Goal: Task Accomplishment & Management: Use online tool/utility

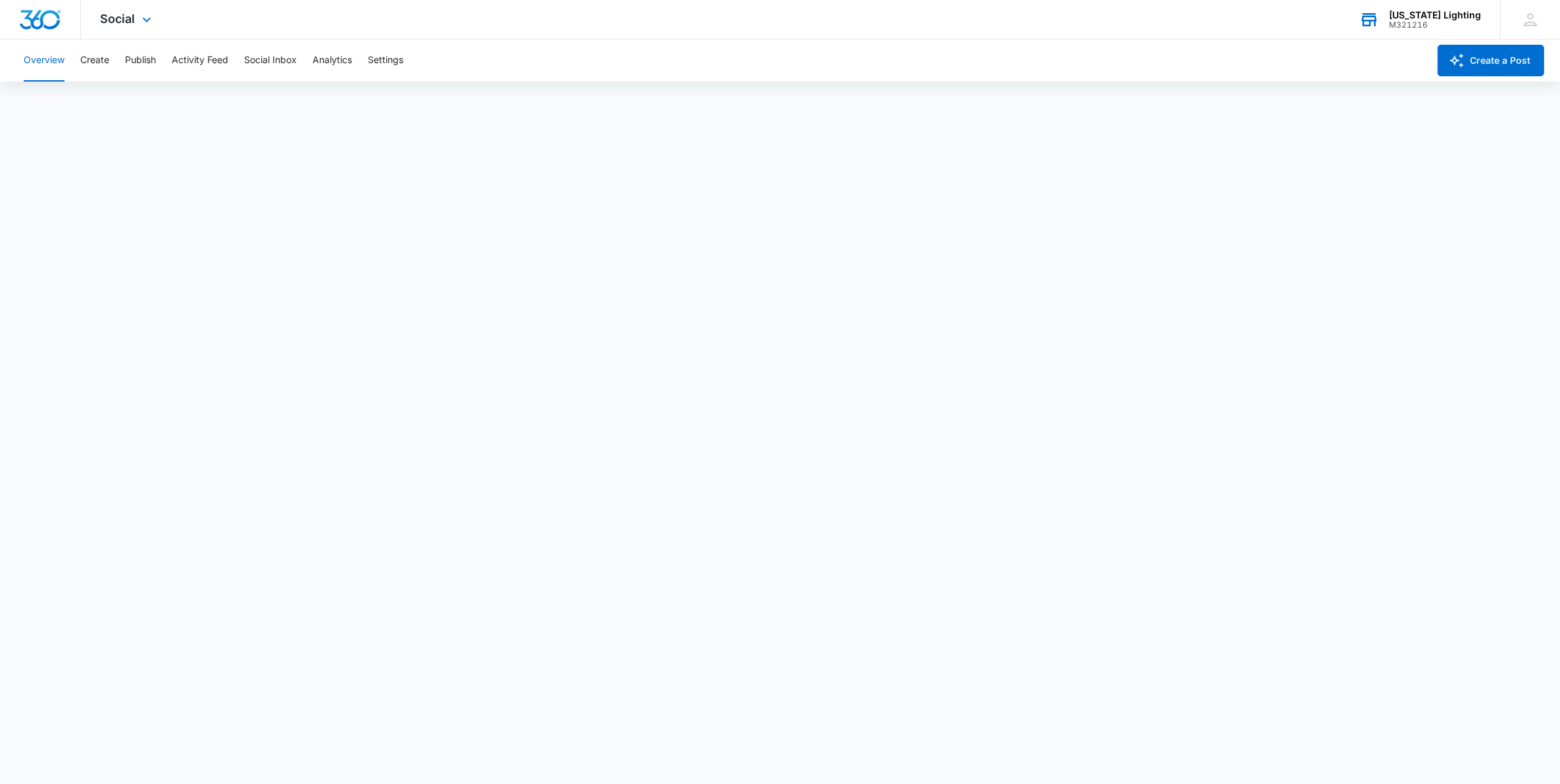
click at [1428, 18] on div "Georgia Lighting" at bounding box center [1435, 15] width 92 height 11
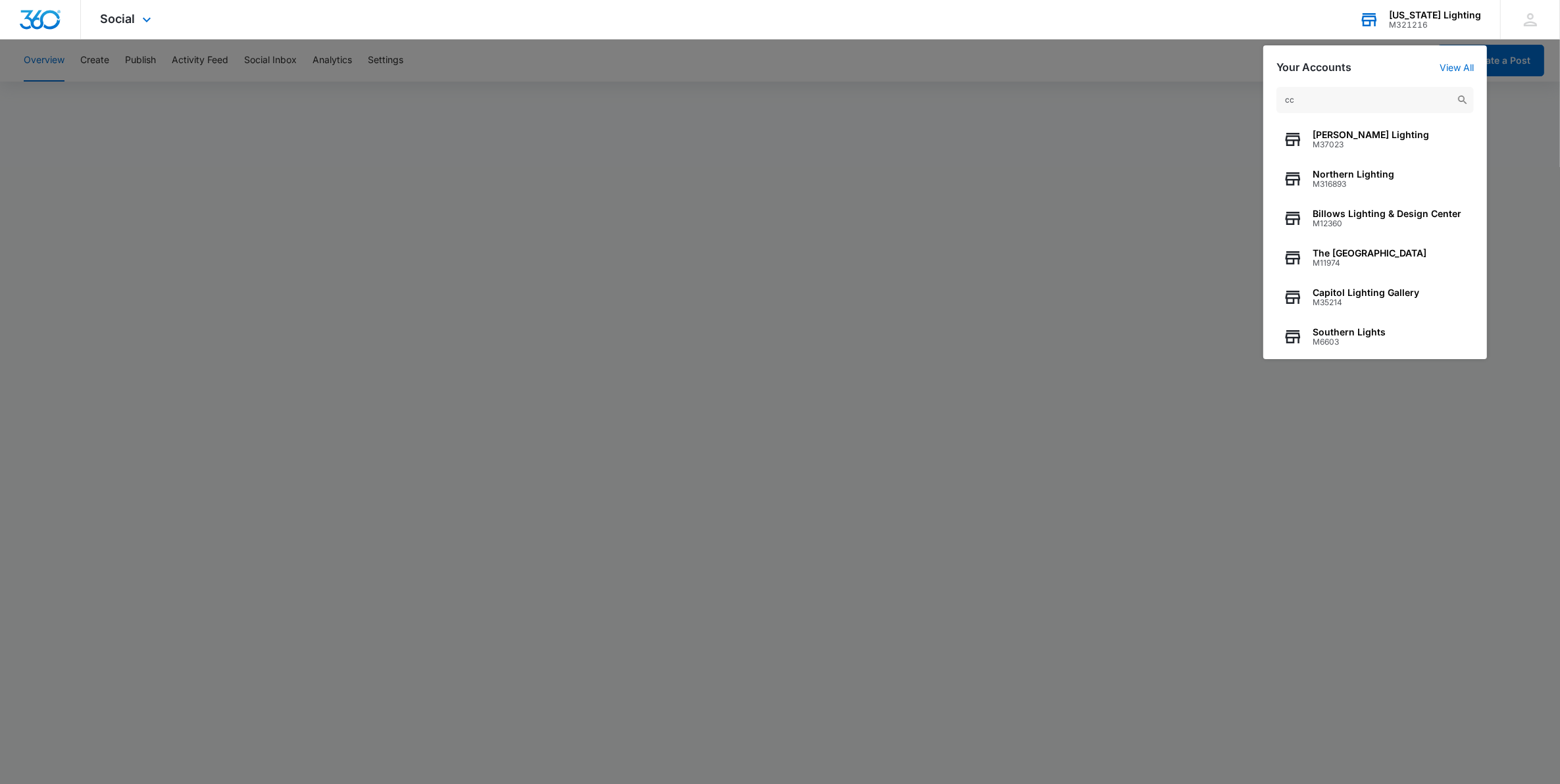
type input "cca"
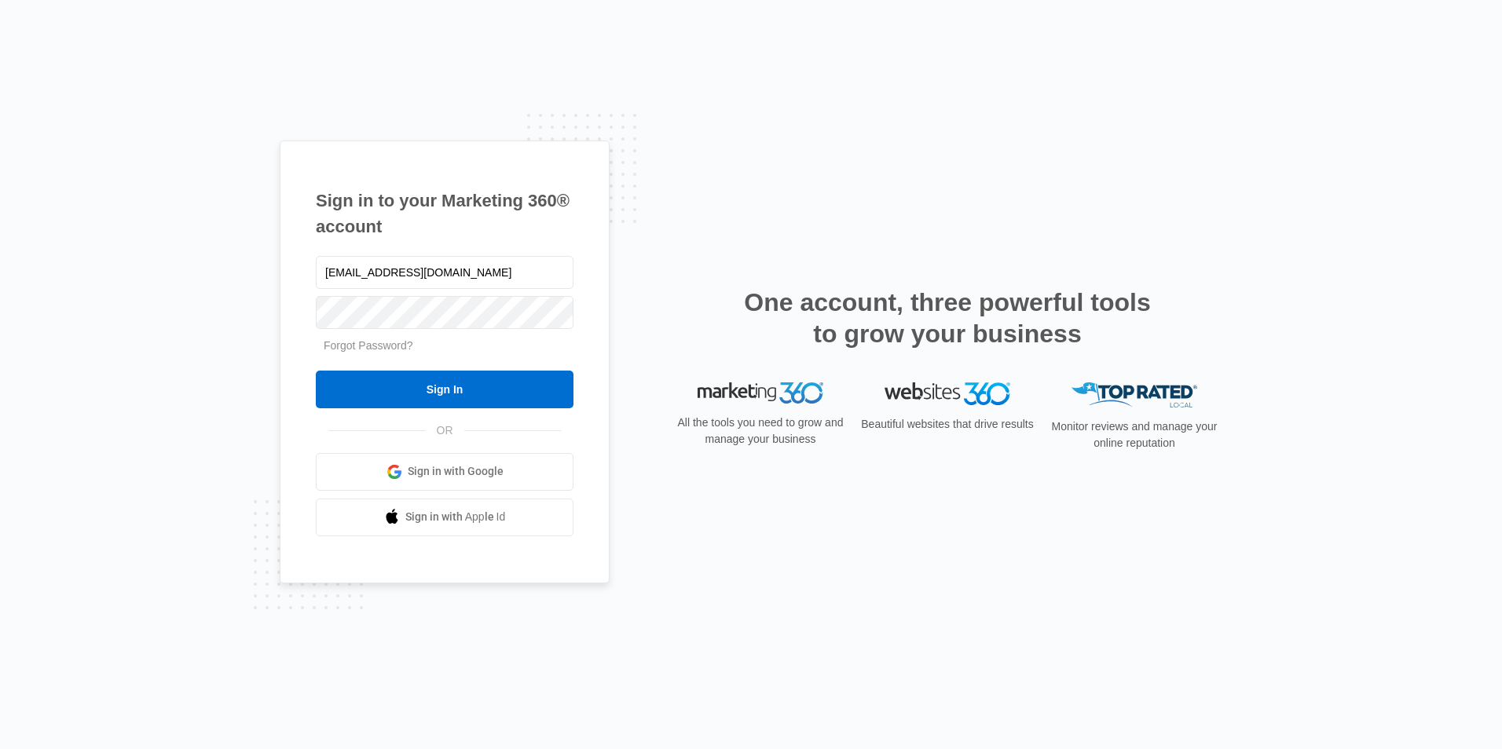
type input "[EMAIL_ADDRESS][DOMAIN_NAME]"
click at [316, 371] on input "Sign In" at bounding box center [445, 390] width 258 height 38
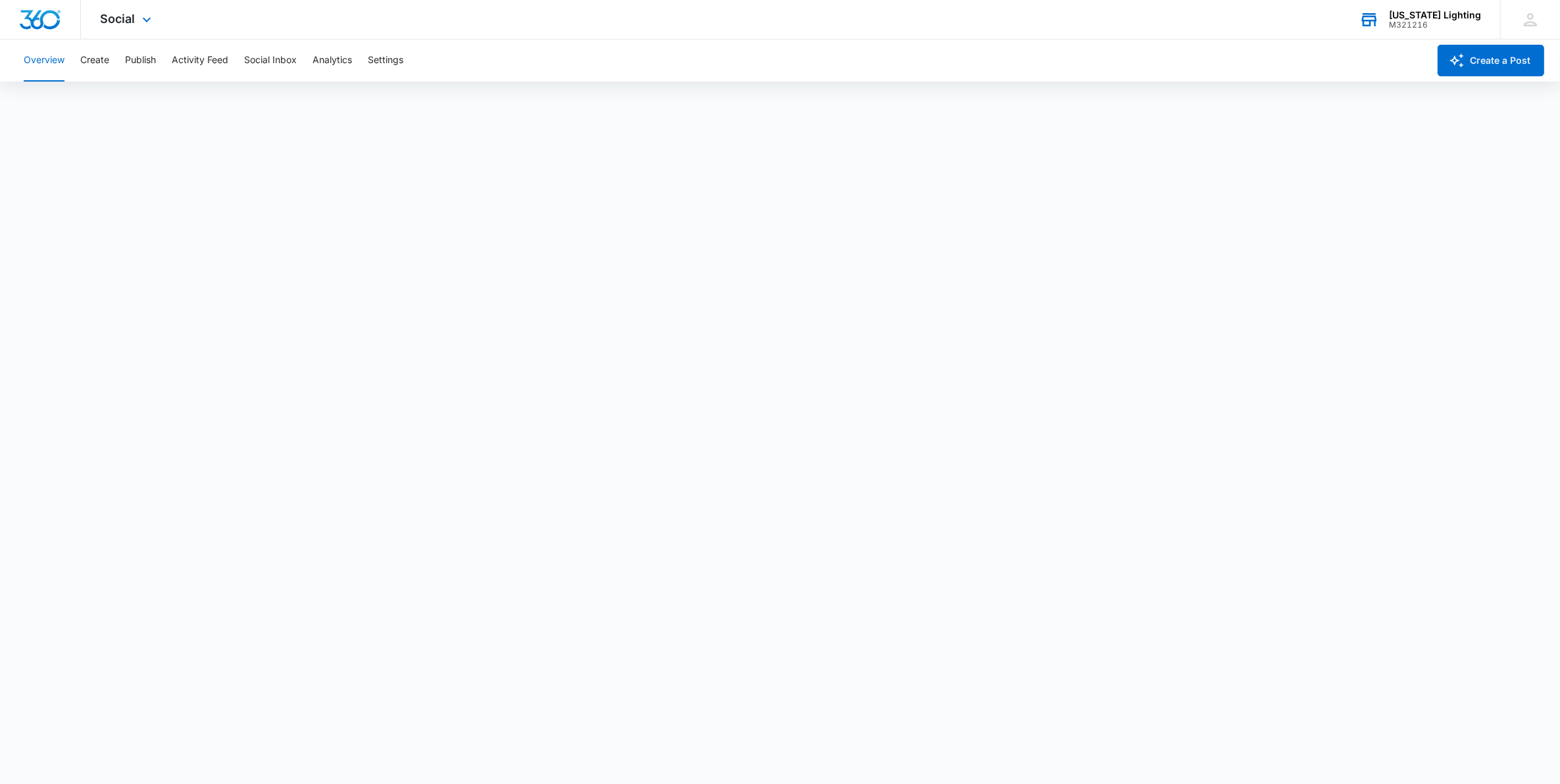
click at [1436, 20] on div "M321216" at bounding box center [1435, 24] width 92 height 9
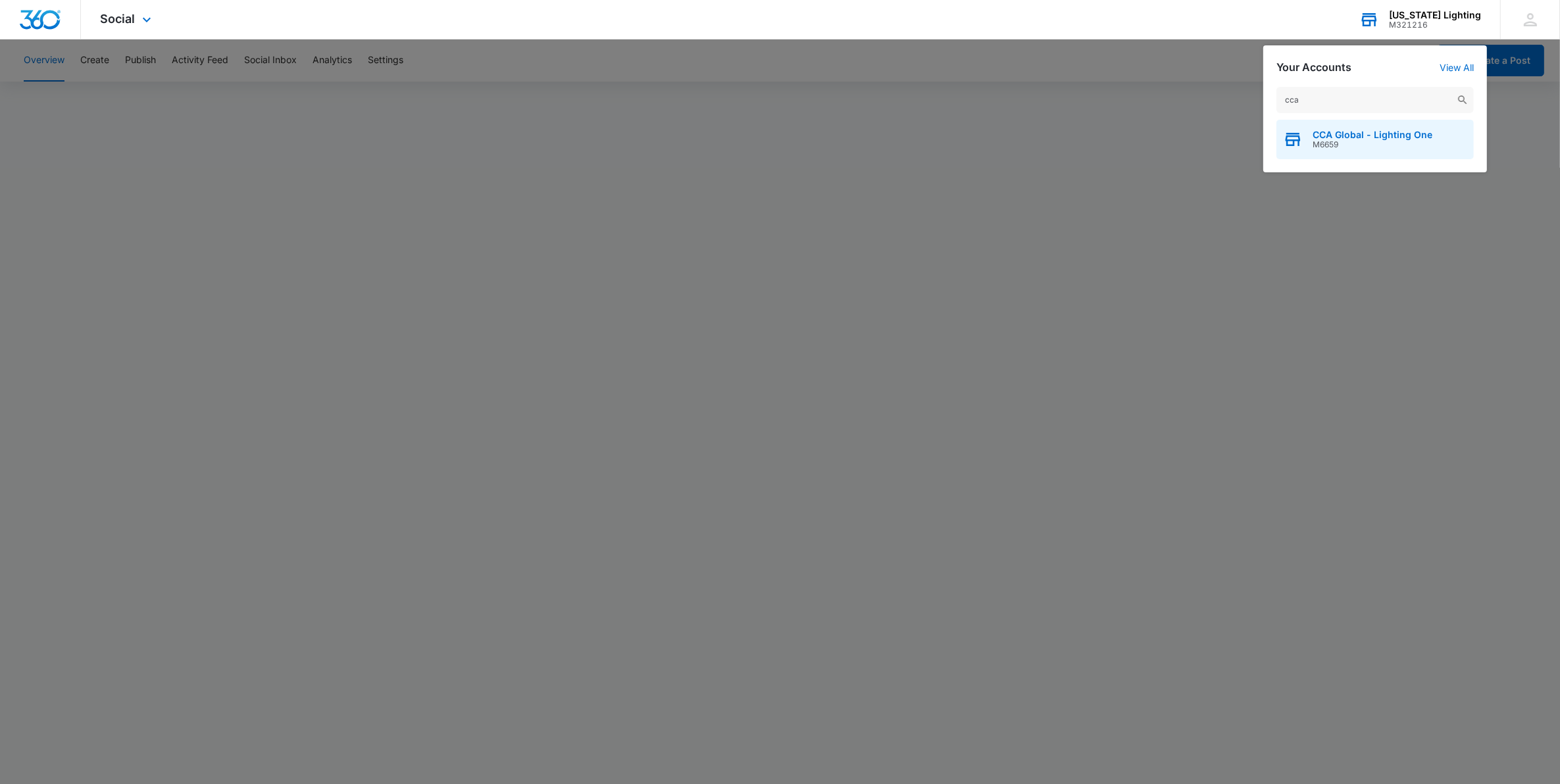
type input "cca"
click at [1342, 132] on span "CCA Global - Lighting One" at bounding box center [1372, 135] width 120 height 11
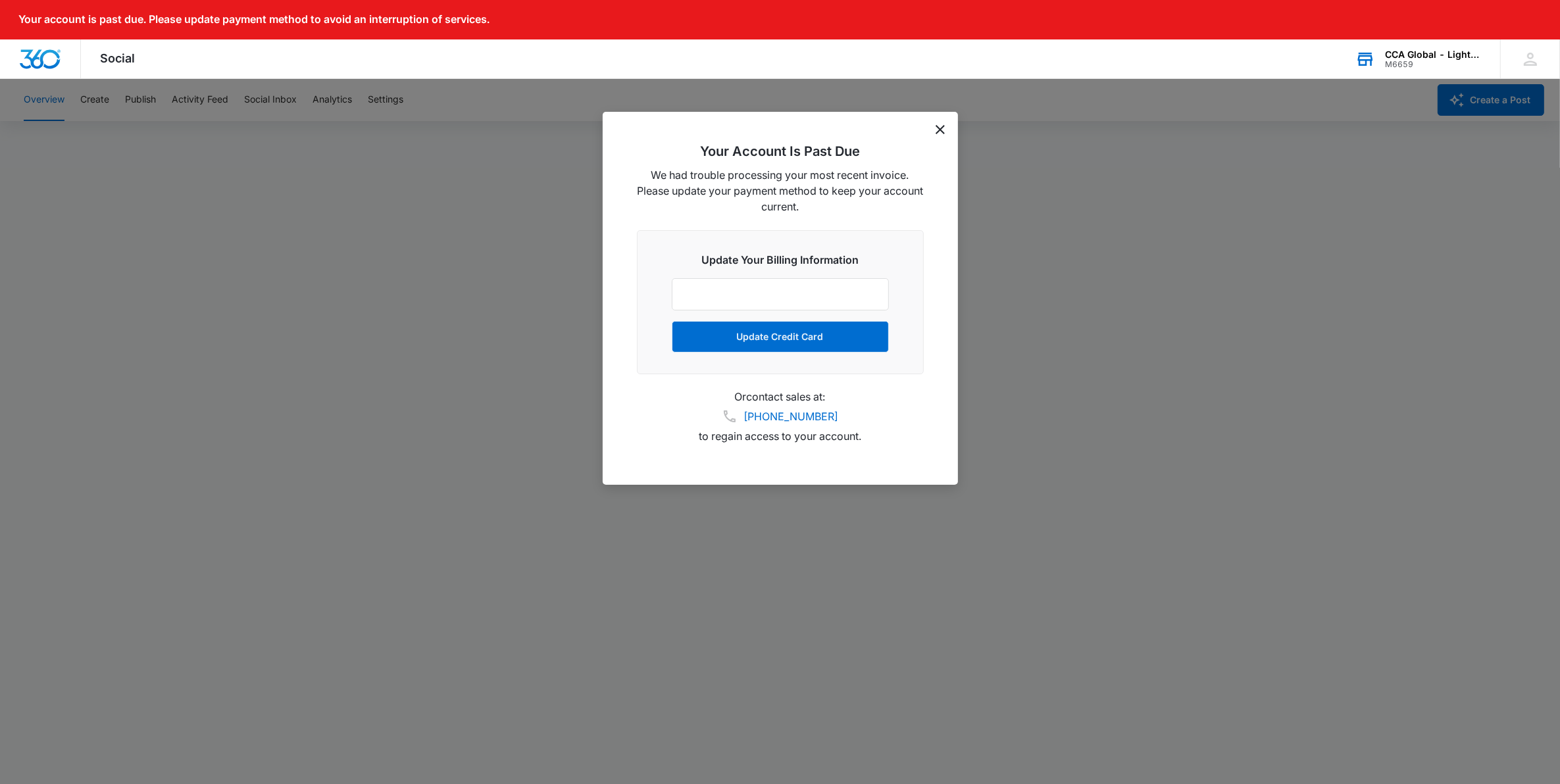
click at [937, 130] on icon "dismiss this dialog" at bounding box center [940, 129] width 9 height 9
